Goal: Task Accomplishment & Management: Complete application form

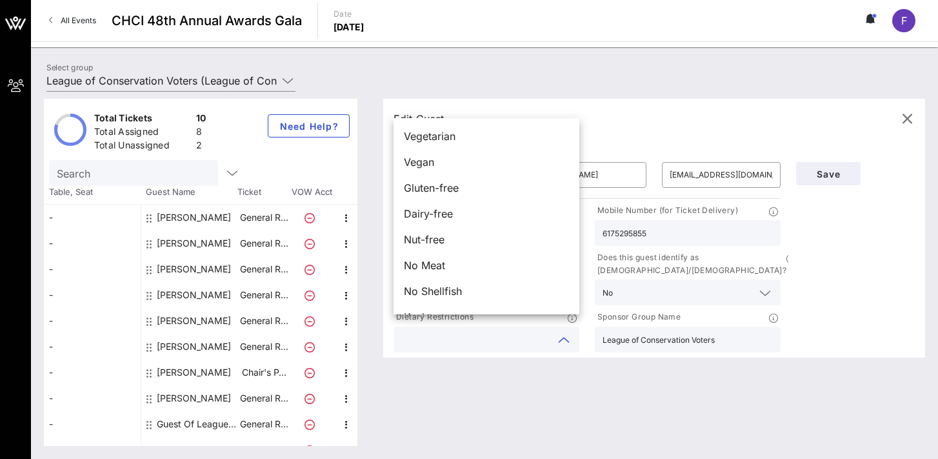
scroll to position [21, 0]
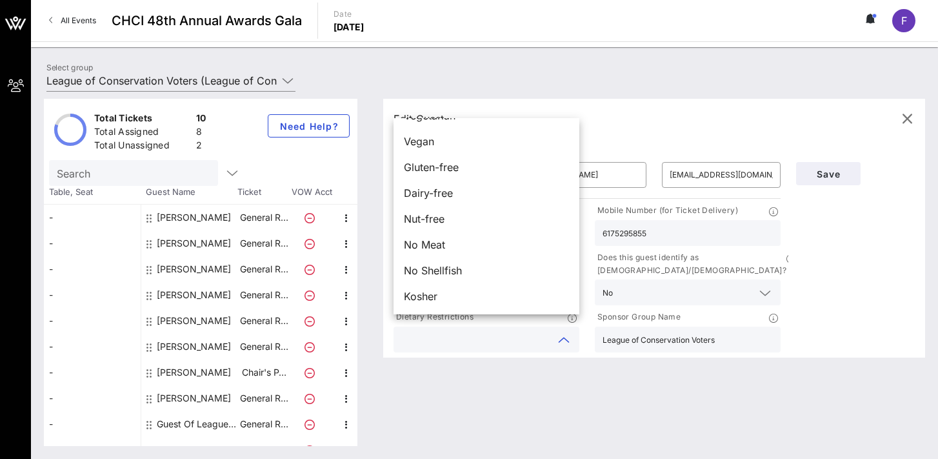
click at [450, 372] on div "Edit Guest - General Reception ​ Matthew ​ Davis ​ mdavis2@lcv.org Company/Orga…" at bounding box center [647, 272] width 555 height 347
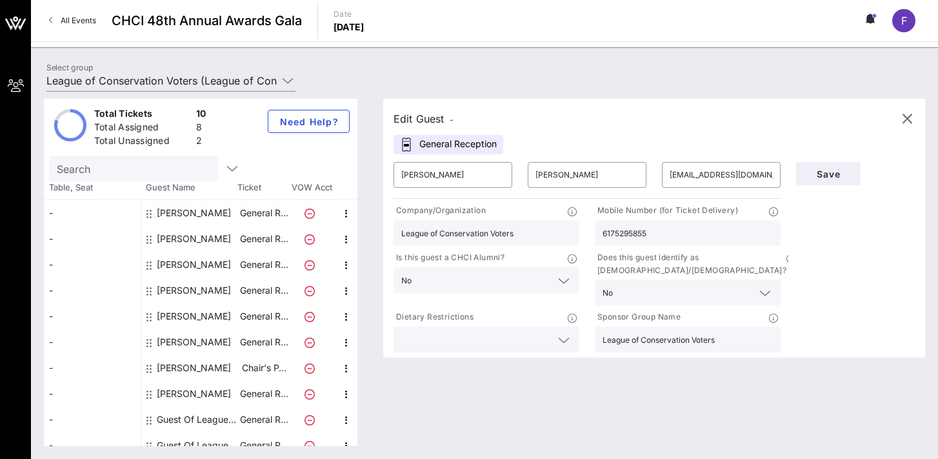
scroll to position [3, 0]
click at [492, 331] on input "text" at bounding box center [476, 339] width 150 height 17
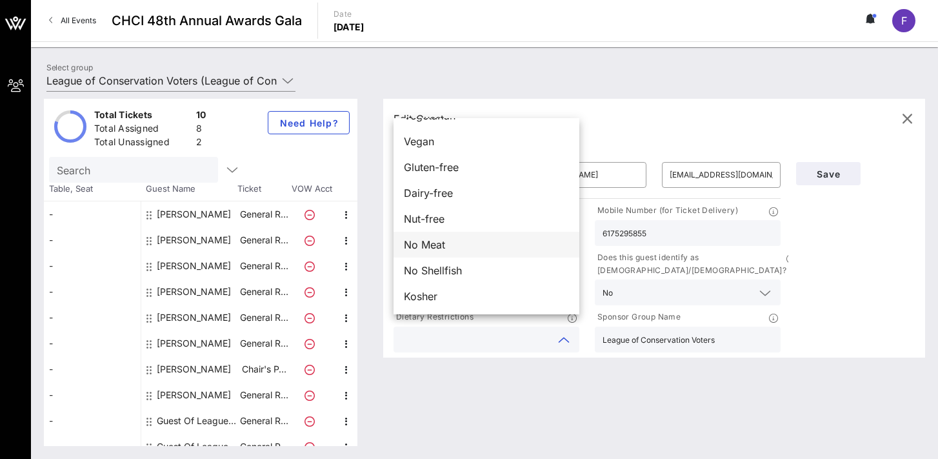
scroll to position [0, 0]
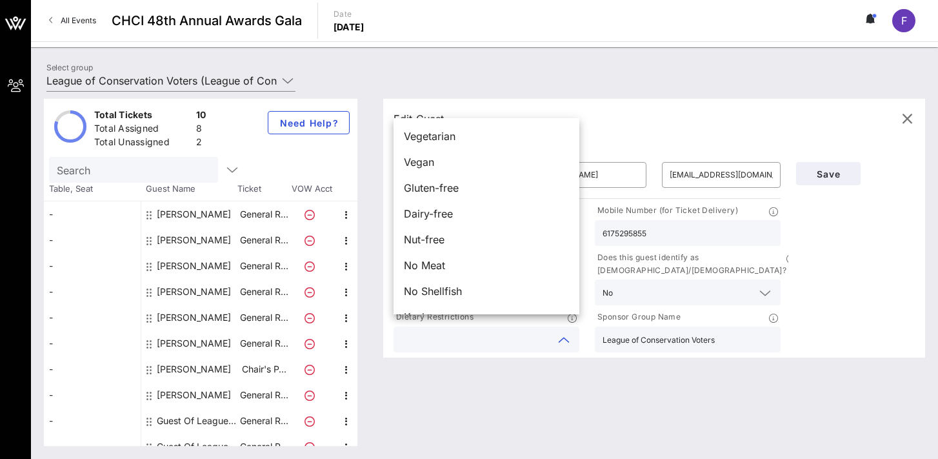
click at [500, 400] on div "Edit Guest - General Reception ​ Matthew ​ Davis ​ mdavis2@lcv.org Company/Orga…" at bounding box center [647, 272] width 555 height 347
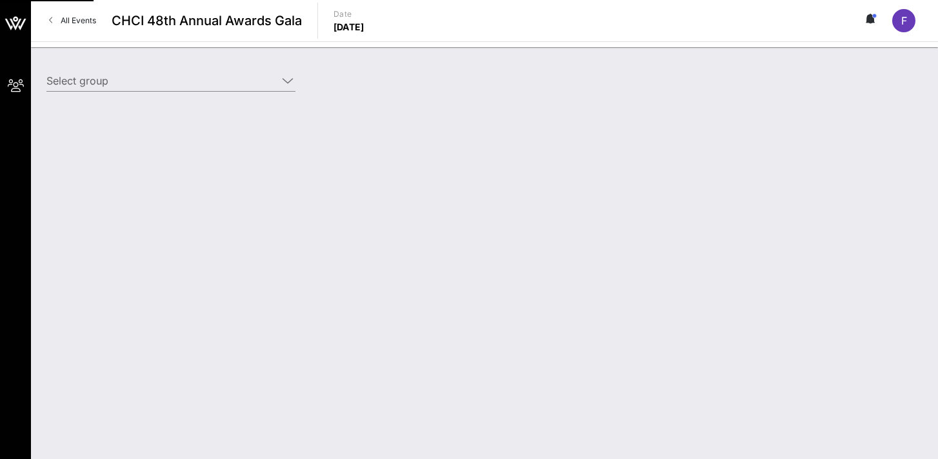
type input "League of Conservation Voters (League of Conservation Voters) [[PERSON_NAME], […"
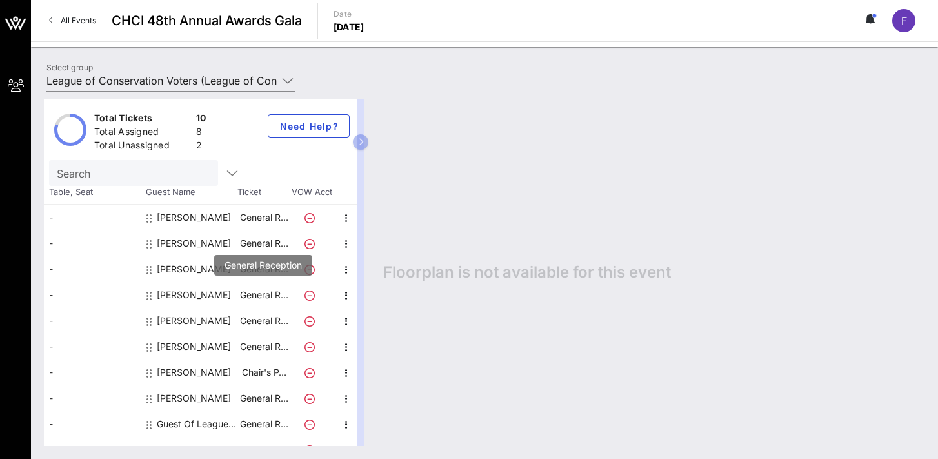
scroll to position [16, 0]
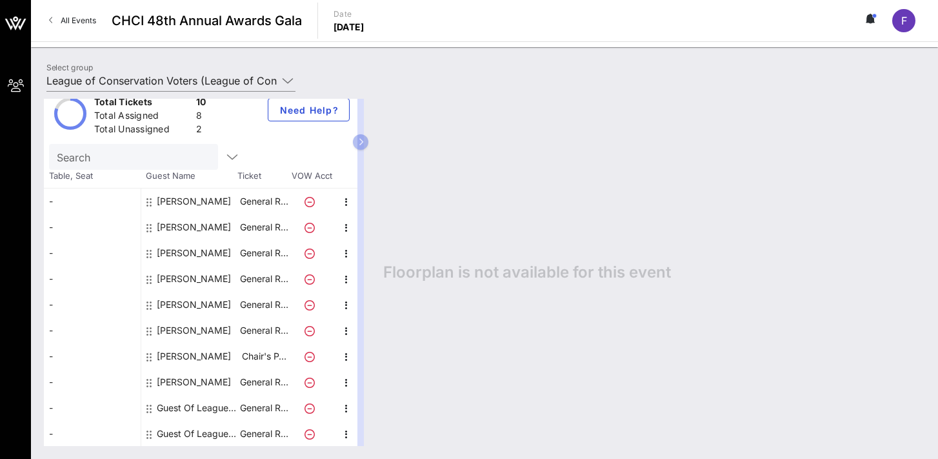
click at [190, 200] on div "[PERSON_NAME]" at bounding box center [194, 201] width 74 height 26
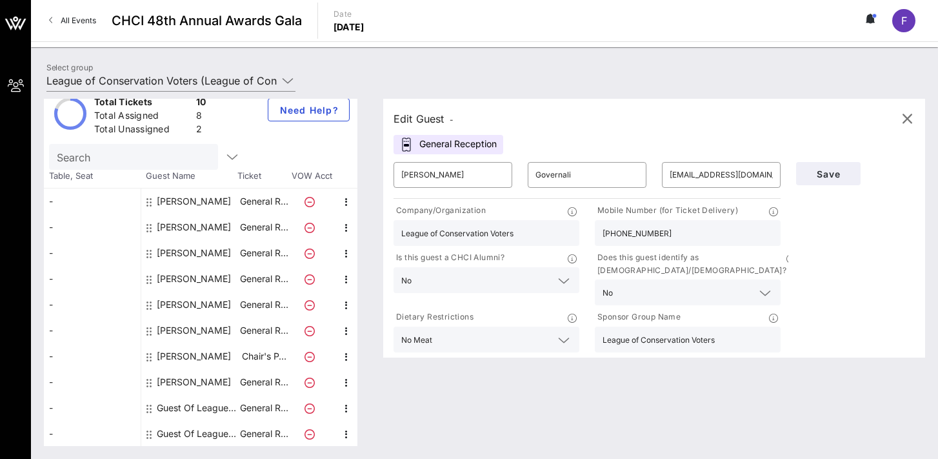
click at [189, 227] on div "[PERSON_NAME]" at bounding box center [194, 227] width 74 height 26
type input "[PERSON_NAME]"
type input "[EMAIL_ADDRESS][DOMAIN_NAME]"
type input "Earthjustice"
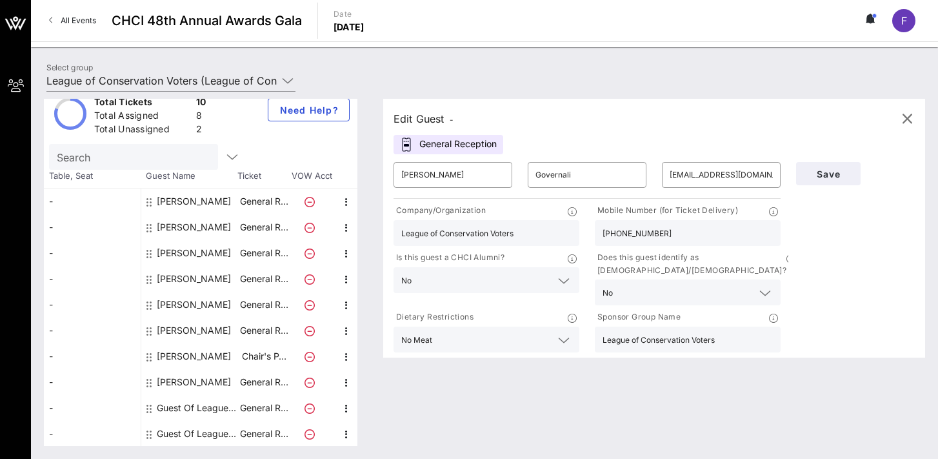
type input "[PHONE_NUMBER]"
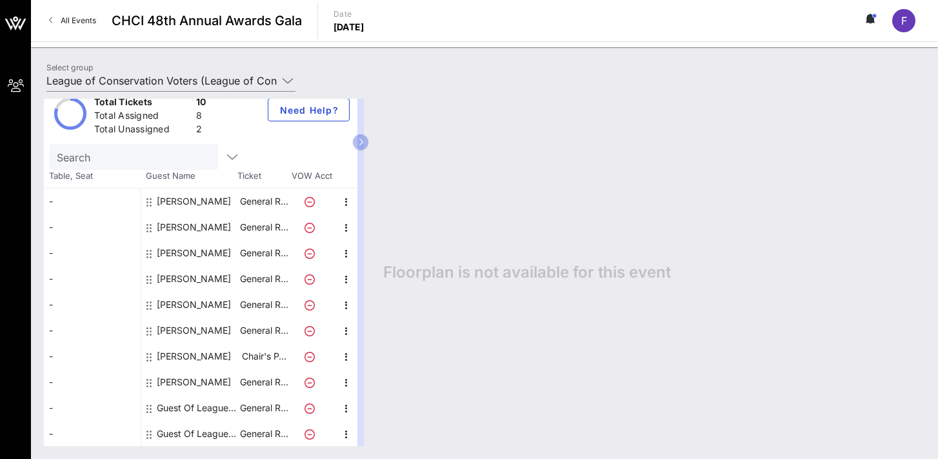
click at [146, 200] on div "[PERSON_NAME]" at bounding box center [189, 201] width 97 height 26
click at [346, 357] on icon "button" at bounding box center [346, 356] width 15 height 15
click at [370, 359] on div "Edit" at bounding box center [379, 360] width 26 height 10
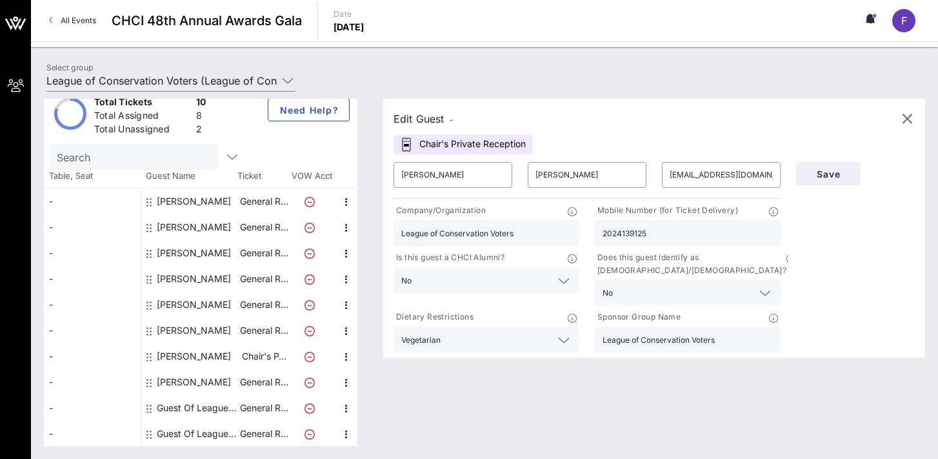
click at [202, 272] on div "[PERSON_NAME]" at bounding box center [194, 279] width 74 height 26
type input "Lizzy"
type input "[PERSON_NAME]"
type input "[EMAIL_ADDRESS][DOMAIN_NAME]"
type input "[PHONE_NUMBER]"
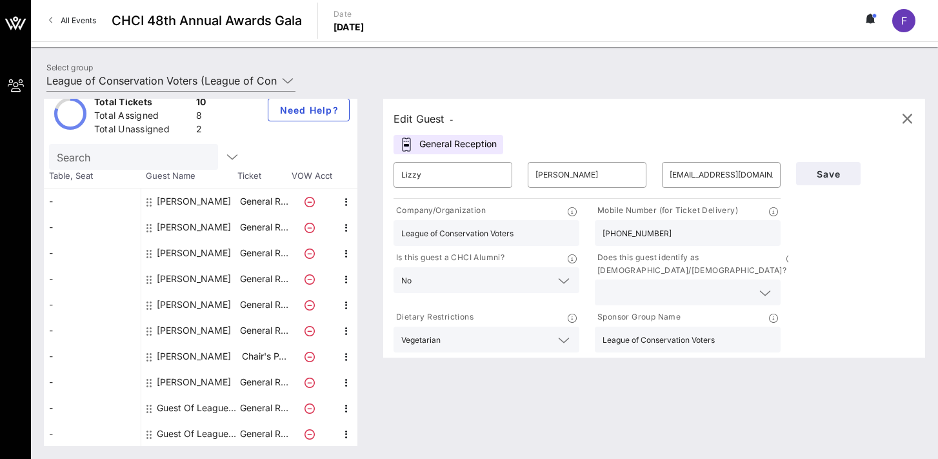
click at [208, 250] on div "[PERSON_NAME]" at bounding box center [194, 253] width 74 height 26
type input "[PERSON_NAME]"
type input "[EMAIL_ADDRESS][DOMAIN_NAME]"
type input "6469324889"
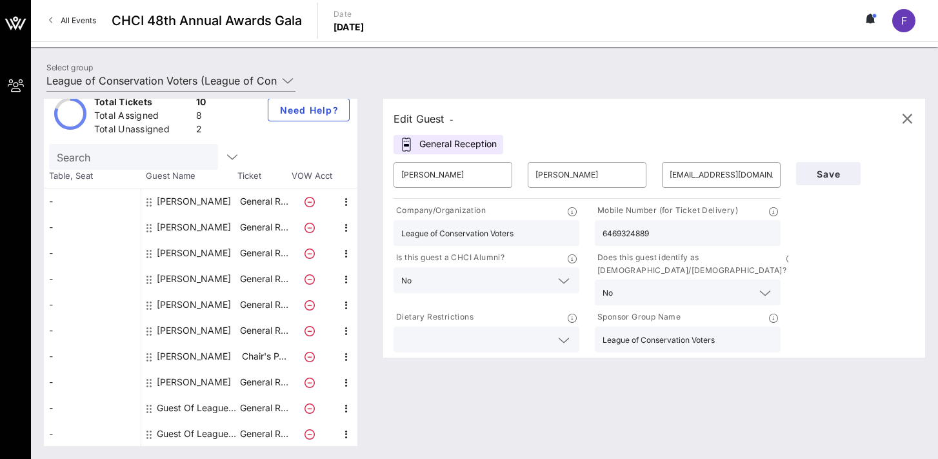
click at [190, 230] on div "[PERSON_NAME]" at bounding box center [194, 227] width 74 height 26
type input "[PERSON_NAME]"
type input "[EMAIL_ADDRESS][DOMAIN_NAME]"
type input "Earthjustice"
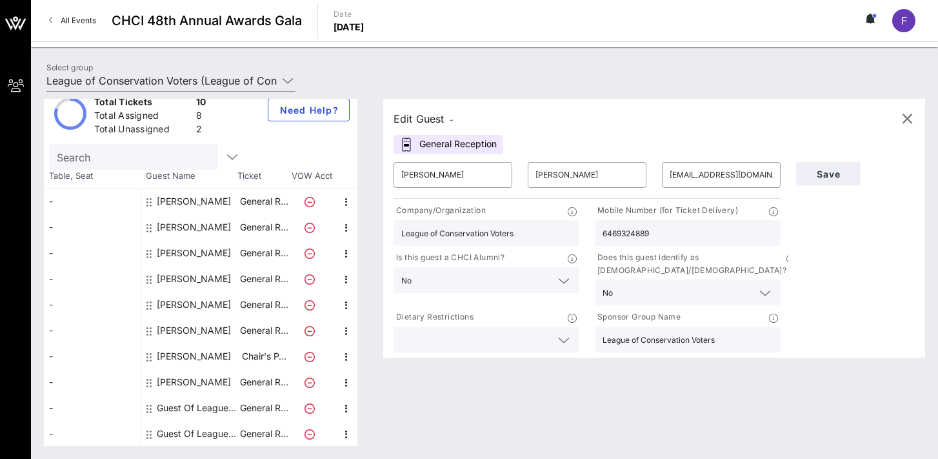
type input "[PHONE_NUMBER]"
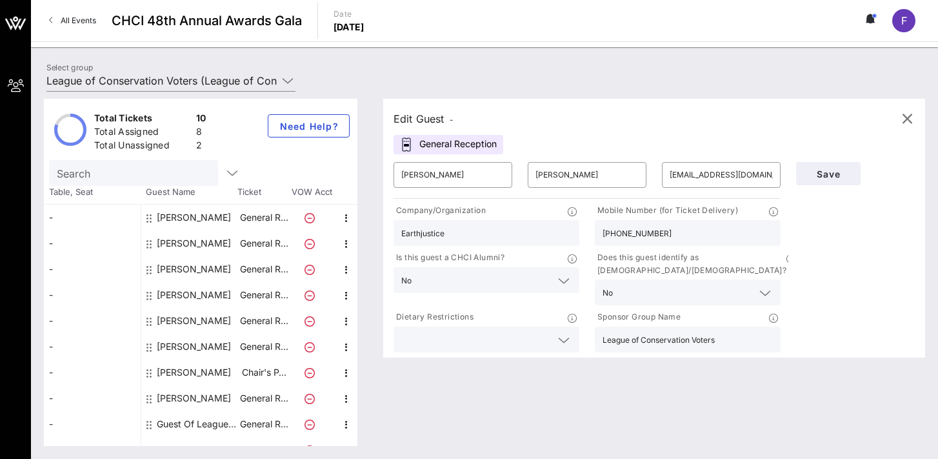
click at [188, 214] on div "[PERSON_NAME]" at bounding box center [194, 218] width 74 height 26
type input "[PERSON_NAME]"
type input "Governali"
type input "[EMAIL_ADDRESS][DOMAIN_NAME]"
type input "League of Conservation Voters"
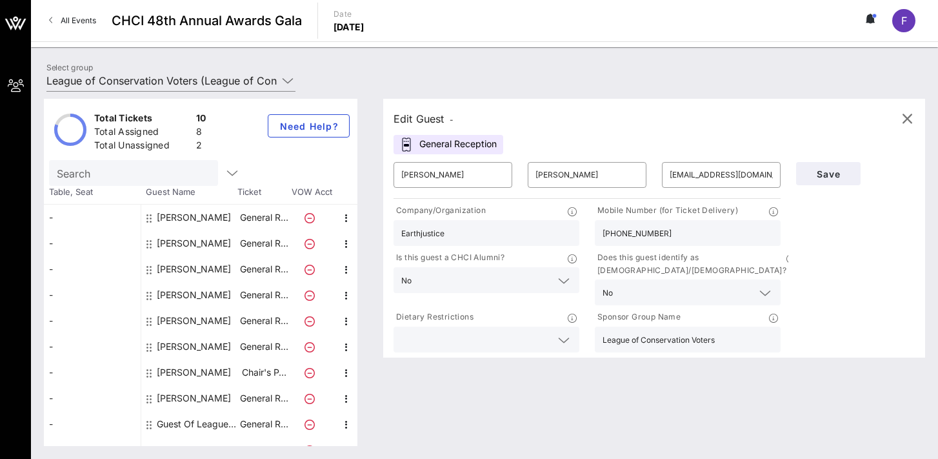
type input "[PHONE_NUMBER]"
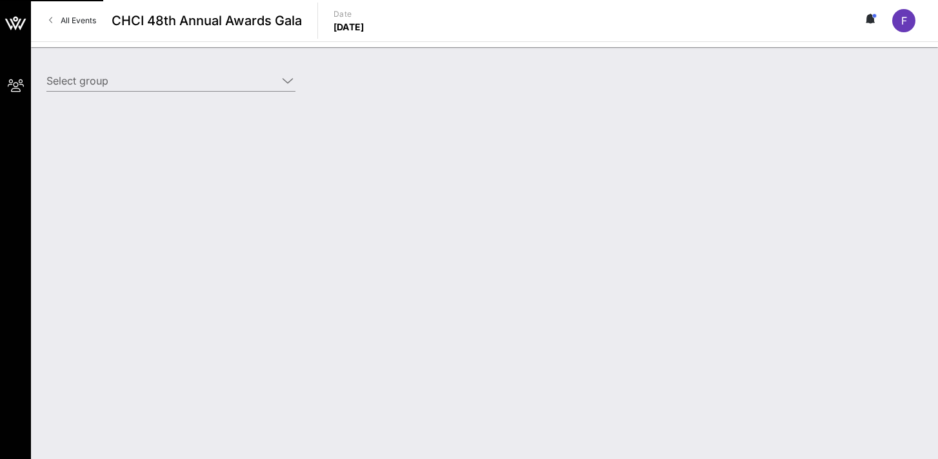
type input "League of Conservation Voters (League of Conservation Voters) [[PERSON_NAME], […"
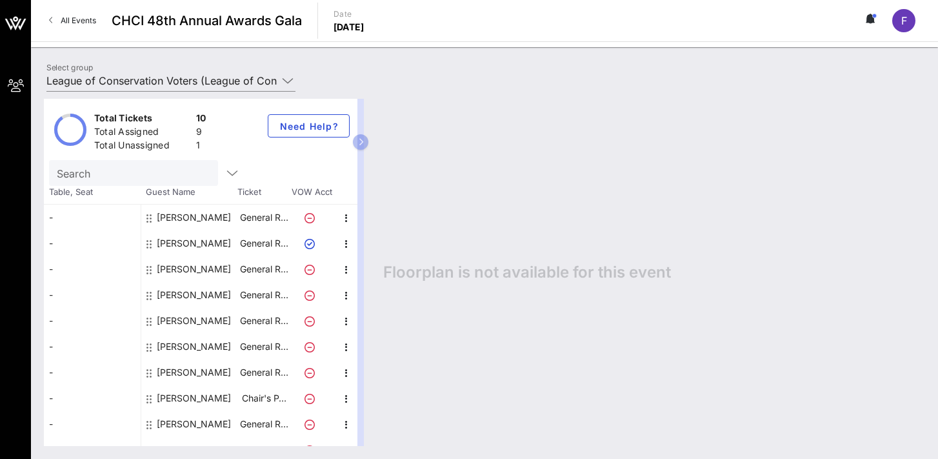
click at [183, 241] on div "Fransiska Dale" at bounding box center [194, 243] width 74 height 26
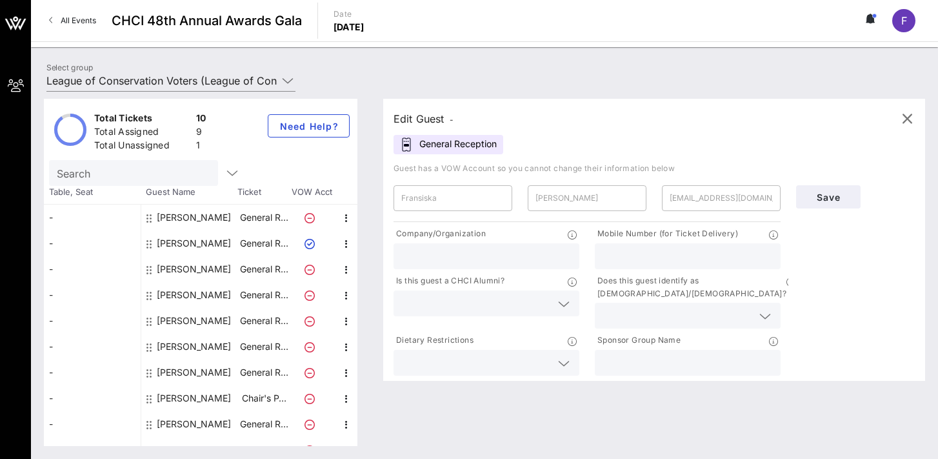
click at [463, 253] on input "text" at bounding box center [486, 256] width 170 height 17
click at [446, 258] on input "League of Conservation Voters" at bounding box center [486, 256] width 170 height 17
type input "League of Conservation Voters"
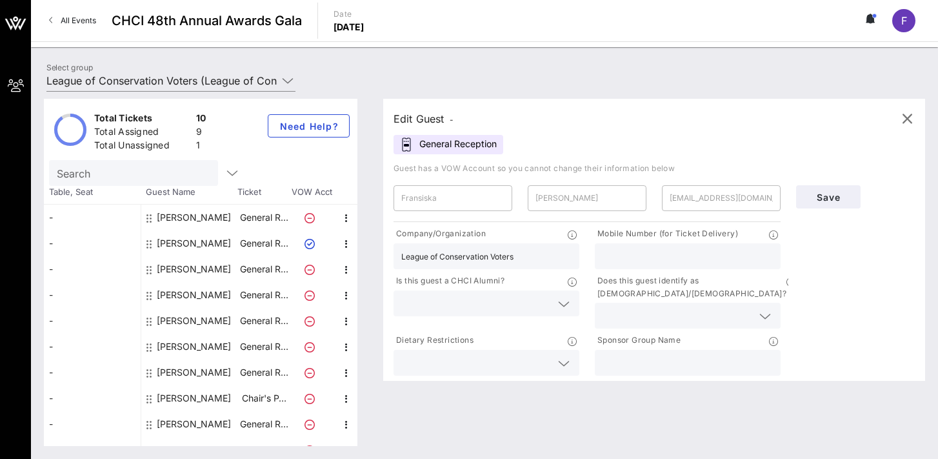
click at [605, 354] on input "text" at bounding box center [688, 362] width 170 height 17
paste input "League of Conservation Voters"
type input "League of Conservation Voters"
click at [629, 254] on input "text" at bounding box center [688, 256] width 170 height 17
type input "4102275762"
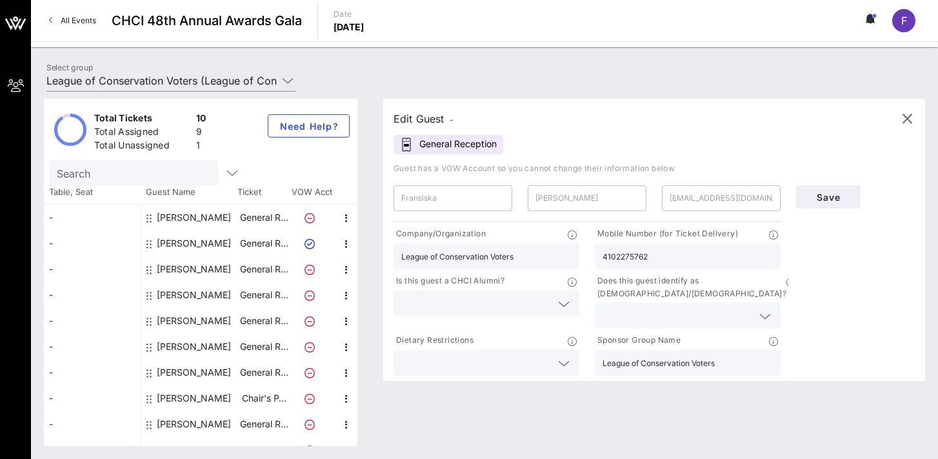
click at [525, 292] on div at bounding box center [486, 303] width 170 height 26
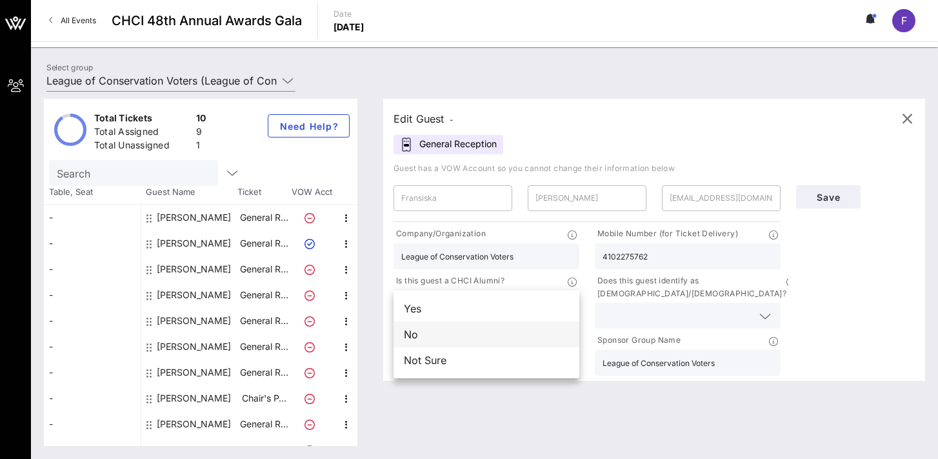
click at [523, 334] on div "No" at bounding box center [487, 334] width 186 height 26
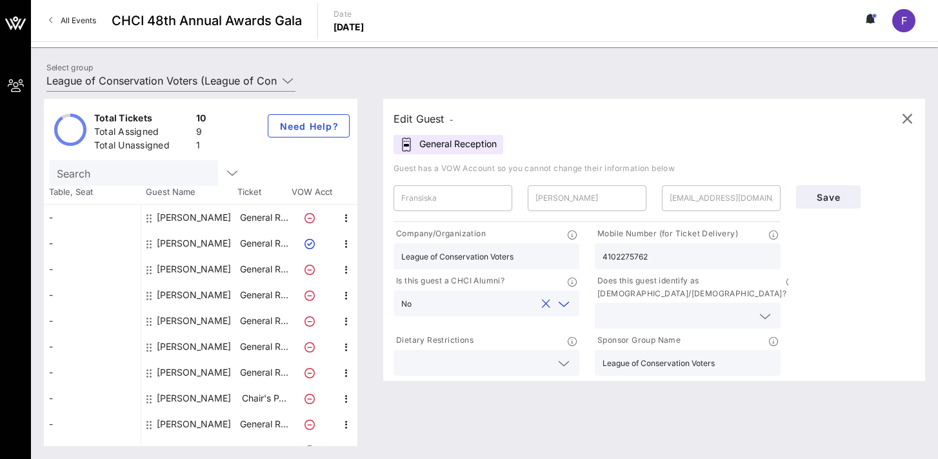
click at [649, 307] on input "text" at bounding box center [678, 315] width 150 height 17
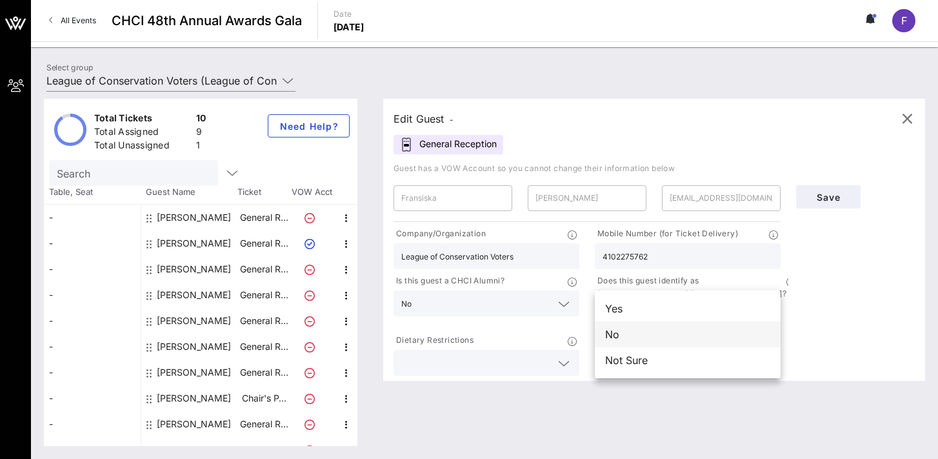
click at [654, 337] on div "No" at bounding box center [688, 334] width 186 height 26
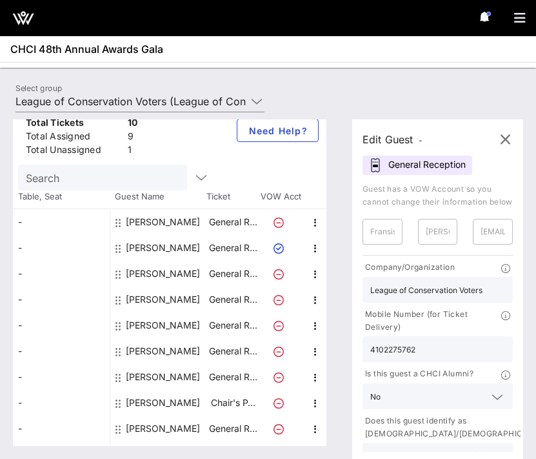
scroll to position [37, 0]
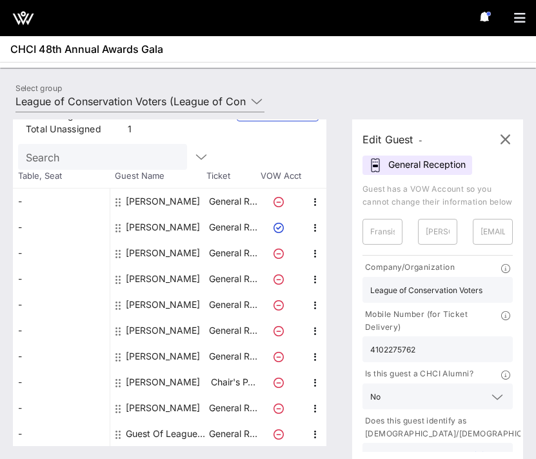
click at [152, 195] on div "[PERSON_NAME]" at bounding box center [163, 201] width 74 height 26
type input "[PERSON_NAME]"
type input "Governali"
type input "[EMAIL_ADDRESS][DOMAIN_NAME]"
type input "[PHONE_NUMBER]"
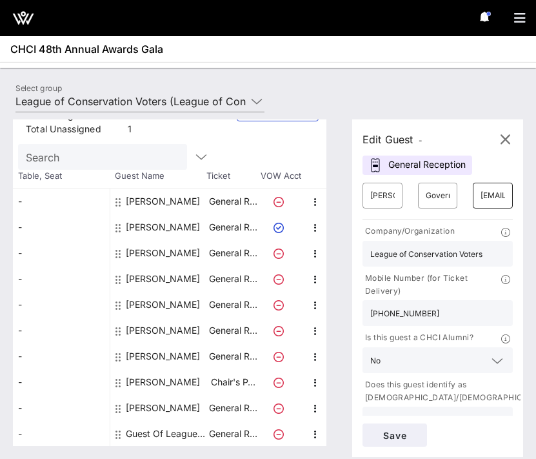
click at [493, 192] on input "[EMAIL_ADDRESS][DOMAIN_NAME]" at bounding box center [493, 195] width 25 height 21
paste input "Trump's rollback of pollution standards for cars puts our clean air and kids' h…"
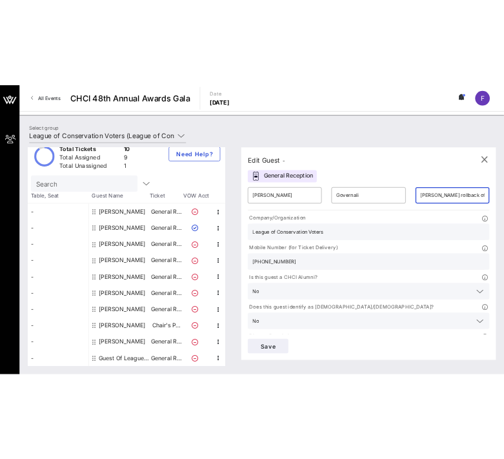
scroll to position [16, 0]
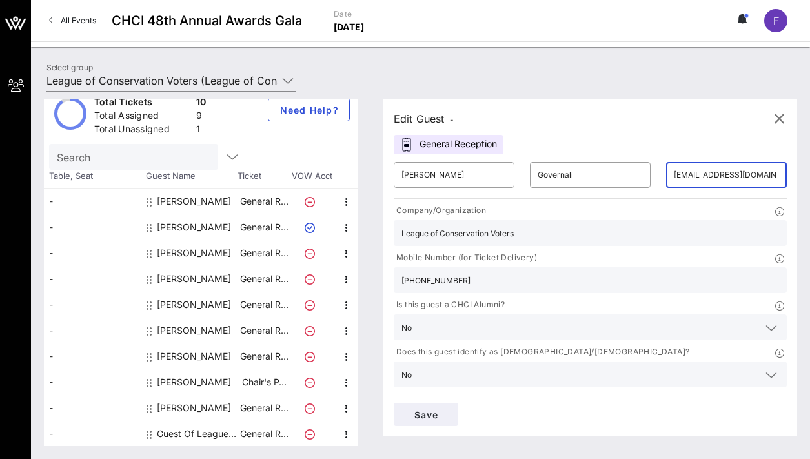
type input "[EMAIL_ADDRESS][DOMAIN_NAME]"
click at [184, 226] on div "[PERSON_NAME]" at bounding box center [194, 227] width 74 height 26
type input "Fransiska"
type input "Dale"
type input "fdale@lcv.org"
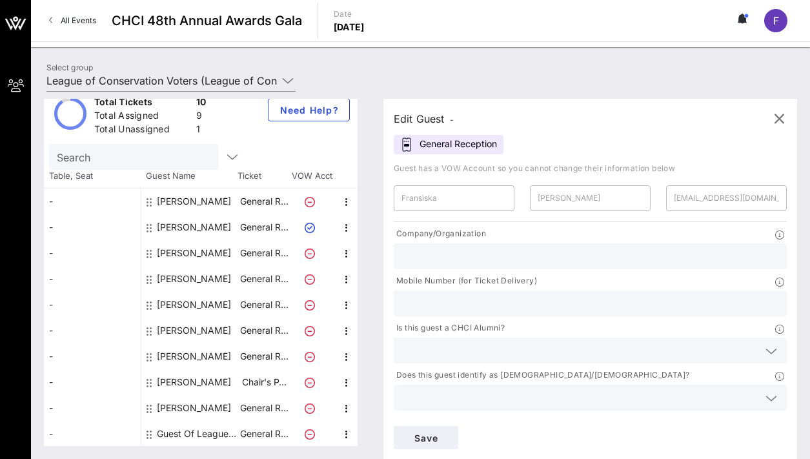
click at [231, 249] on div "[PERSON_NAME]" at bounding box center [189, 253] width 97 height 26
click at [194, 272] on div "[PERSON_NAME]" at bounding box center [194, 279] width 74 height 26
type input "[PERSON_NAME]"
type input "[EMAIL_ADDRESS][DOMAIN_NAME]"
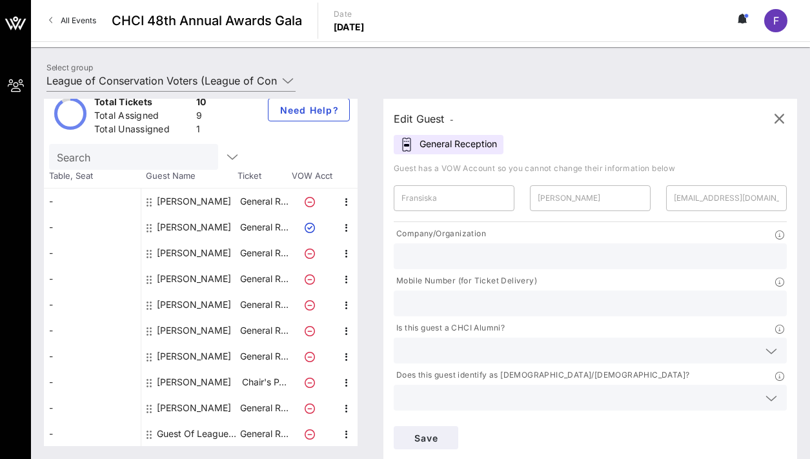
type input "League of Conservation Voters"
type input "6469324889"
type input "League of Conservation Voters"
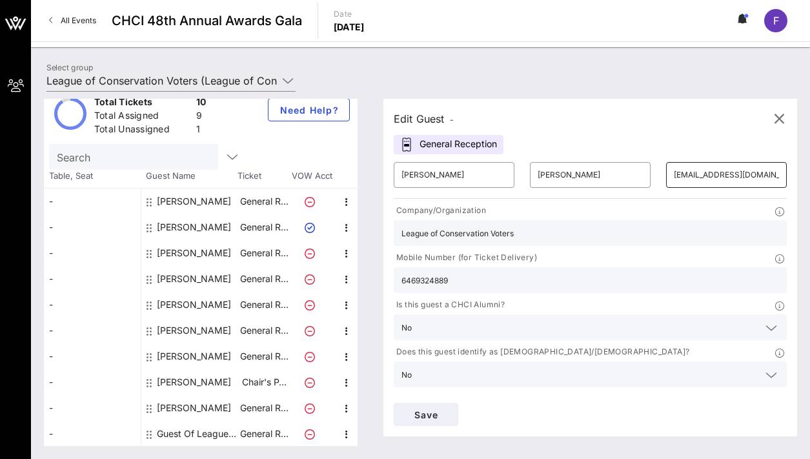
click at [698, 171] on input "[EMAIL_ADDRESS][DOMAIN_NAME]" at bounding box center [726, 175] width 105 height 21
click at [174, 299] on div "[PERSON_NAME]" at bounding box center [194, 305] width 74 height 26
type input "Lizzy"
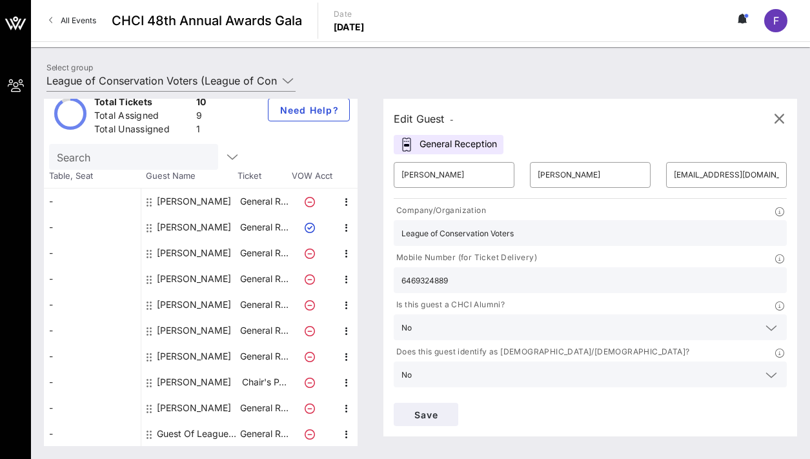
type input "[PERSON_NAME]"
type input "[EMAIL_ADDRESS][DOMAIN_NAME]"
type input "[PHONE_NUMBER]"
click at [677, 169] on input "[EMAIL_ADDRESS][DOMAIN_NAME]" at bounding box center [726, 175] width 105 height 21
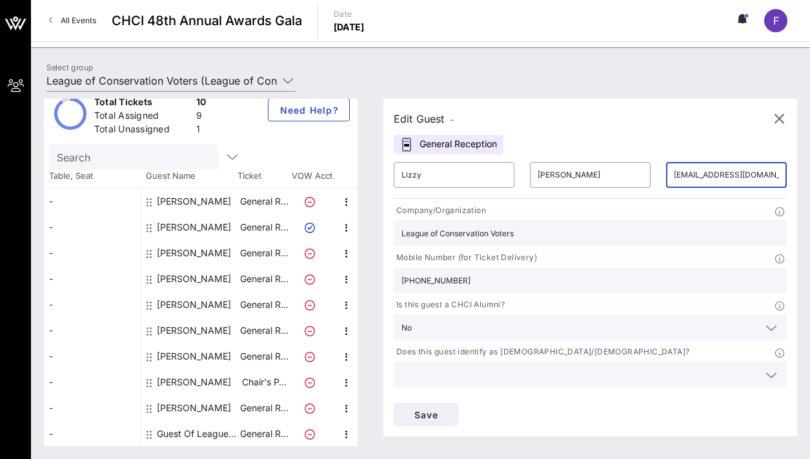
click at [688, 176] on input "[EMAIL_ADDRESS][DOMAIN_NAME]" at bounding box center [726, 175] width 105 height 21
click at [219, 331] on div "[PERSON_NAME]" at bounding box center [194, 331] width 74 height 26
type input "Matthew"
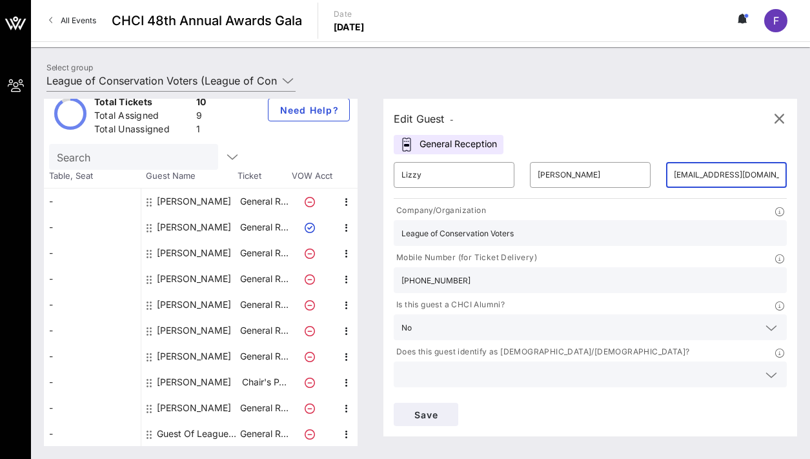
type input "Davis"
type input "mdavis2@lcv.org"
type input "6175295855"
click at [683, 174] on input "mdavis2@lcv.org" at bounding box center [726, 175] width 105 height 21
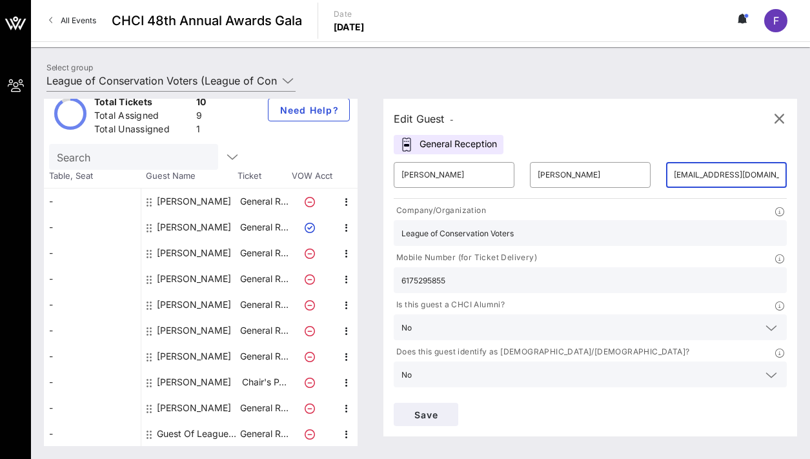
click at [683, 174] on input "mdavis2@lcv.org" at bounding box center [726, 175] width 105 height 21
click at [183, 364] on div "[PERSON_NAME]" at bounding box center [194, 356] width 74 height 26
type input "Mika"
type input "Hyer"
type input "mhyer@lcv.org"
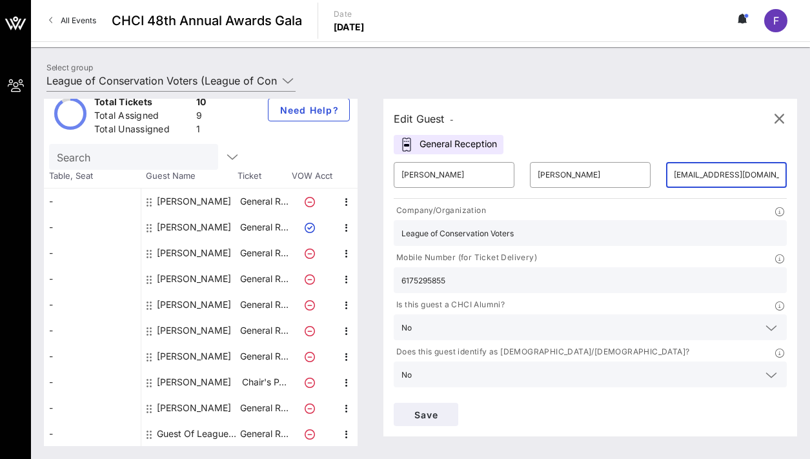
type input "9407832230"
click at [685, 173] on input "mhyer@lcv.org" at bounding box center [726, 175] width 105 height 21
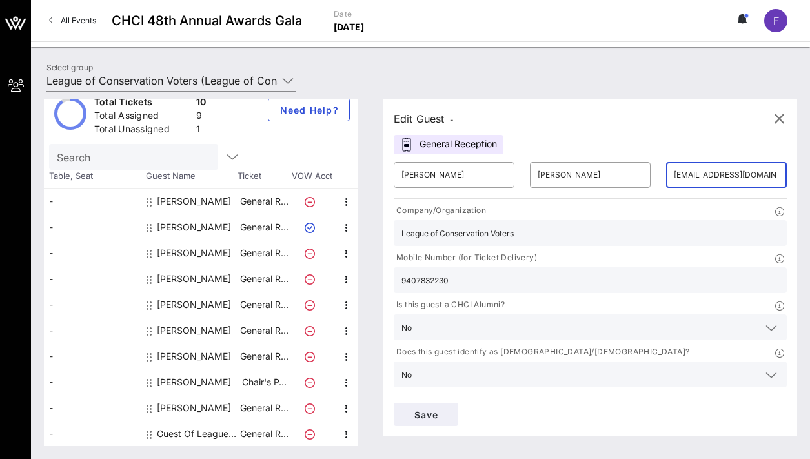
click at [197, 376] on div "[PERSON_NAME]" at bounding box center [194, 382] width 74 height 26
type input "[PERSON_NAME]"
type input "[EMAIL_ADDRESS][DOMAIN_NAME]"
type input "2024139125"
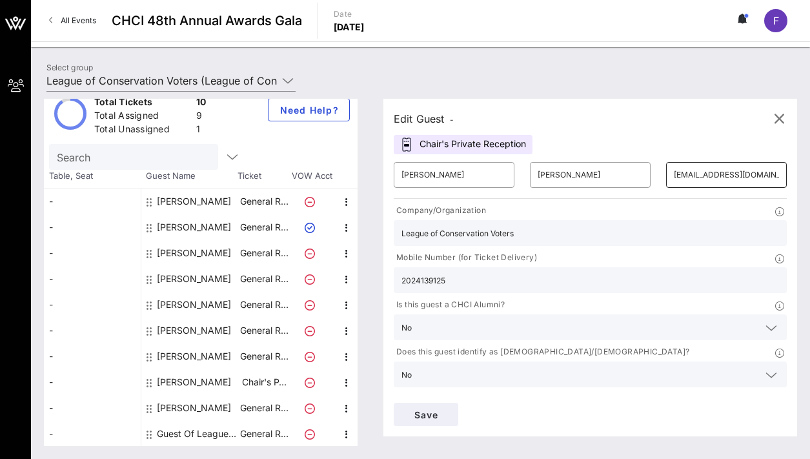
click at [691, 176] on input "[EMAIL_ADDRESS][DOMAIN_NAME]" at bounding box center [726, 175] width 105 height 21
click at [226, 409] on div "[PERSON_NAME]" at bounding box center [194, 408] width 74 height 26
type input "Sebastian"
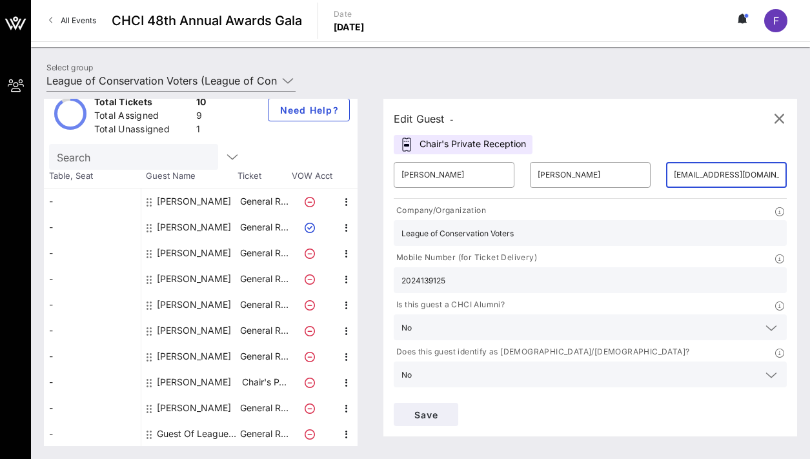
type input "Suarez"
type input "ssuarez@lcv.org"
type input "3018217893"
click at [687, 181] on input "ssuarez@lcv.org" at bounding box center [726, 175] width 105 height 21
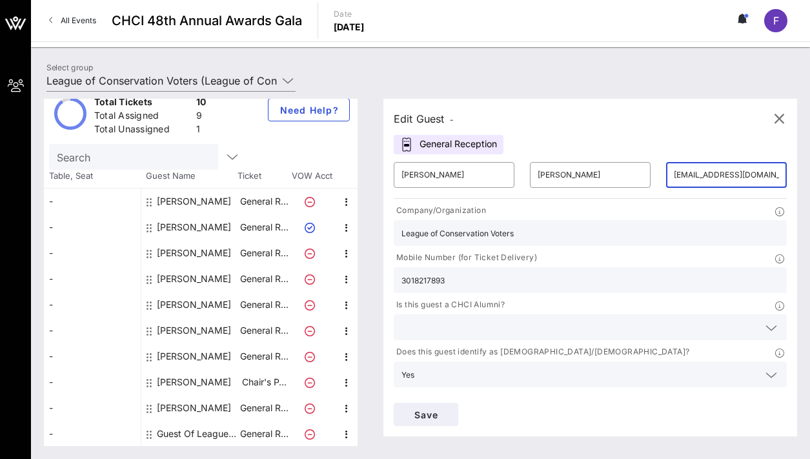
click at [687, 181] on input "ssuarez@lcv.org" at bounding box center [726, 175] width 105 height 21
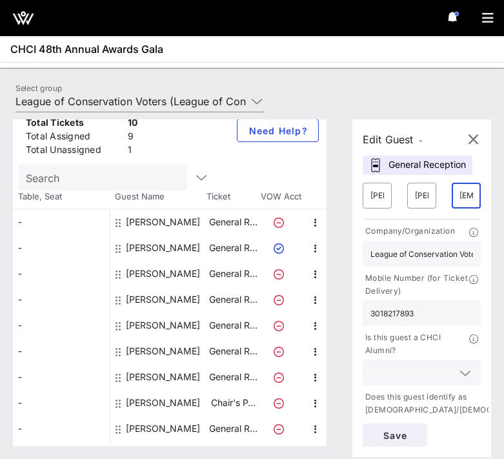
scroll to position [37, 0]
